Goal: Task Accomplishment & Management: Complete application form

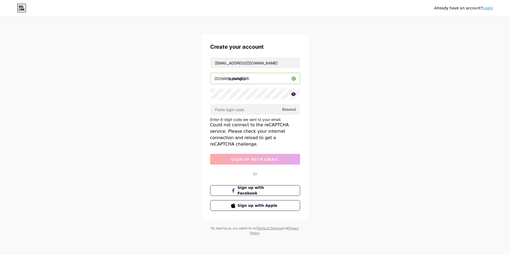
click at [288, 109] on span "Resend" at bounding box center [289, 110] width 14 height 6
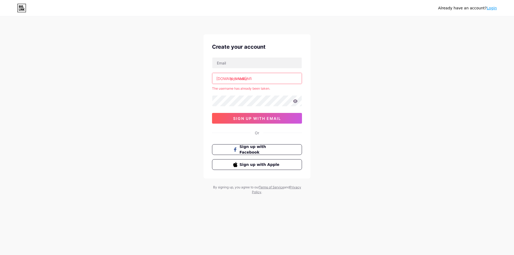
click at [258, 79] on input "promosiunifi" at bounding box center [256, 78] width 89 height 11
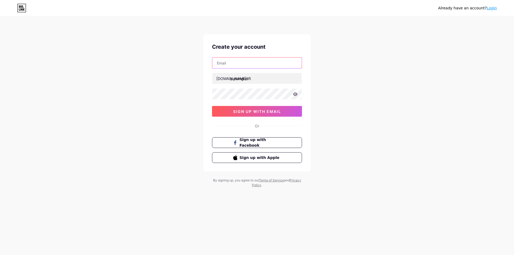
click at [246, 65] on input "text" at bounding box center [256, 63] width 89 height 11
type input "[EMAIL_ADDRESS][DOMAIN_NAME]"
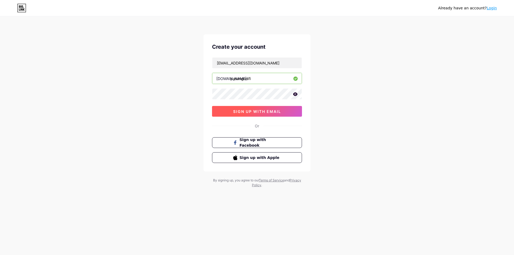
click at [264, 111] on span "sign up with email" at bounding box center [257, 111] width 48 height 5
